Goal: Information Seeking & Learning: Stay updated

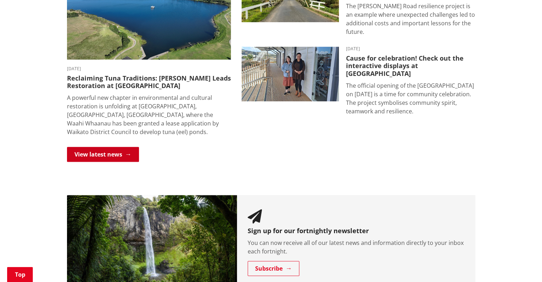
scroll to position [534, 0]
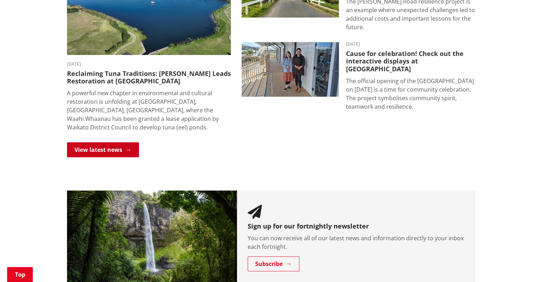
click at [105, 147] on link "View latest news" at bounding box center [103, 149] width 72 height 15
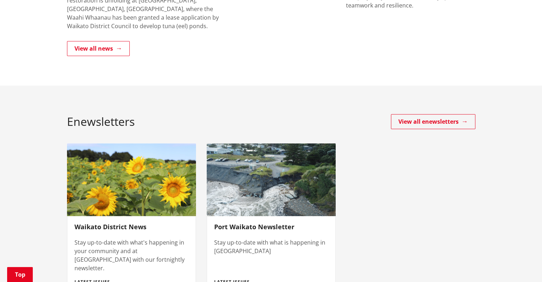
scroll to position [249, 0]
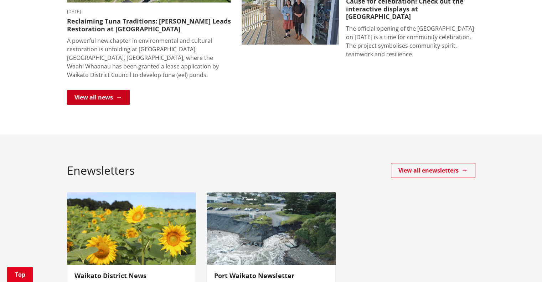
click at [105, 103] on link "View all news" at bounding box center [98, 97] width 63 height 15
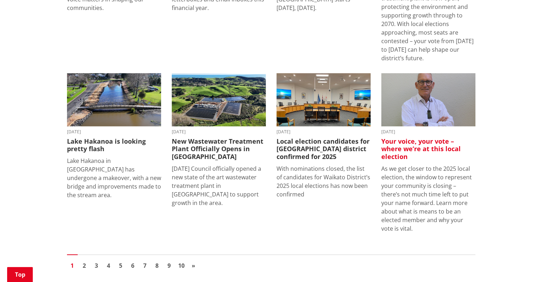
scroll to position [962, 0]
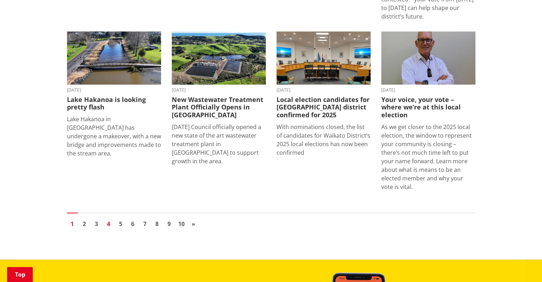
click at [105, 218] on link "4" at bounding box center [108, 223] width 11 height 11
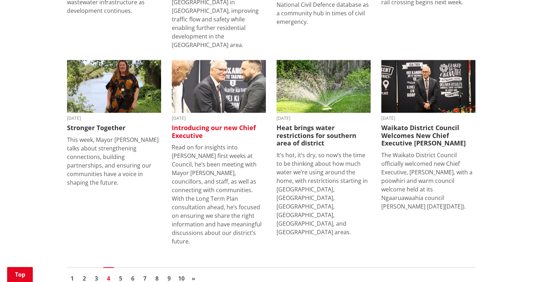
scroll to position [997, 0]
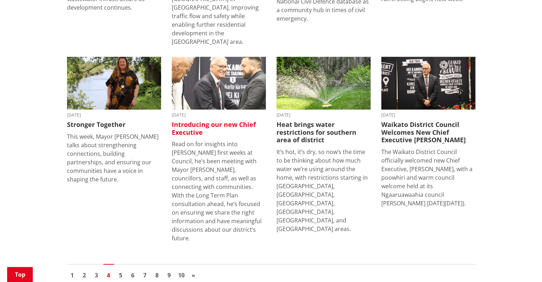
click at [189, 121] on h3 "Introducing our new Chief Executive" at bounding box center [219, 128] width 94 height 15
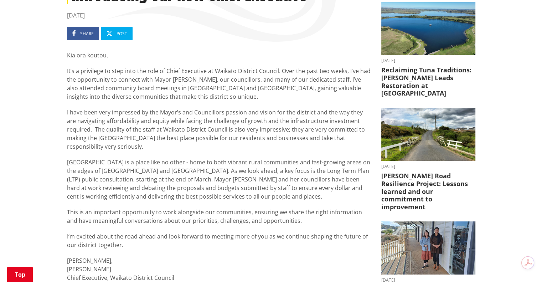
scroll to position [142, 0]
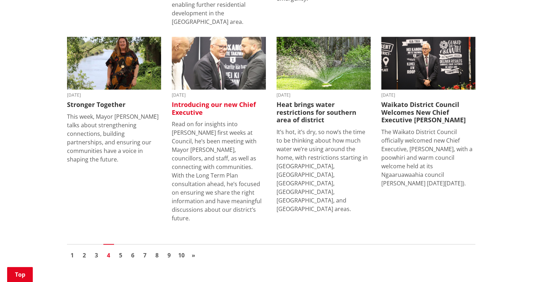
scroll to position [1033, 0]
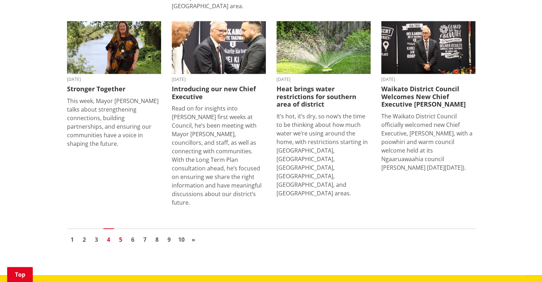
click at [124, 234] on link "5" at bounding box center [120, 239] width 11 height 11
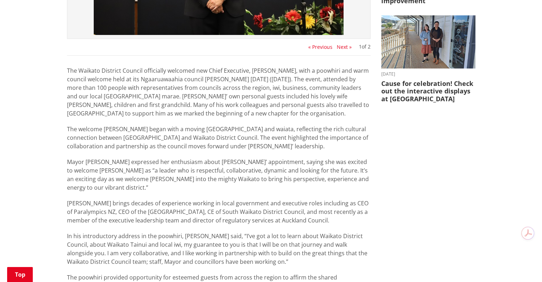
scroll to position [392, 0]
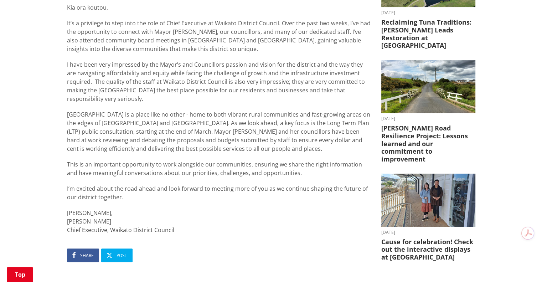
scroll to position [178, 0]
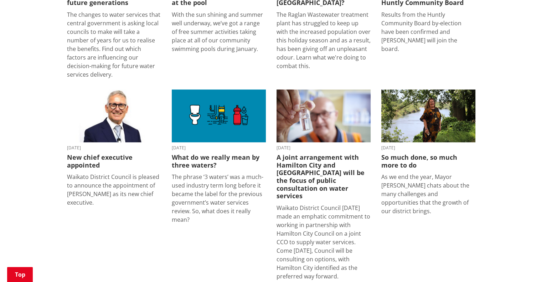
scroll to position [392, 0]
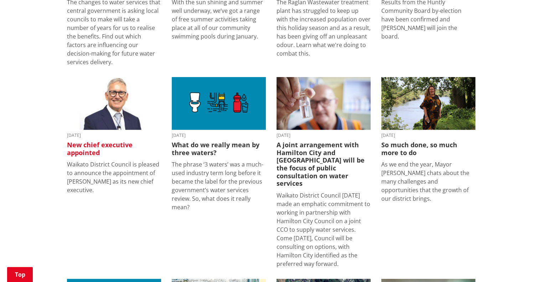
click at [88, 145] on h3 "New chief executive appointed" at bounding box center [114, 148] width 94 height 15
